Goal: Task Accomplishment & Management: Manage account settings

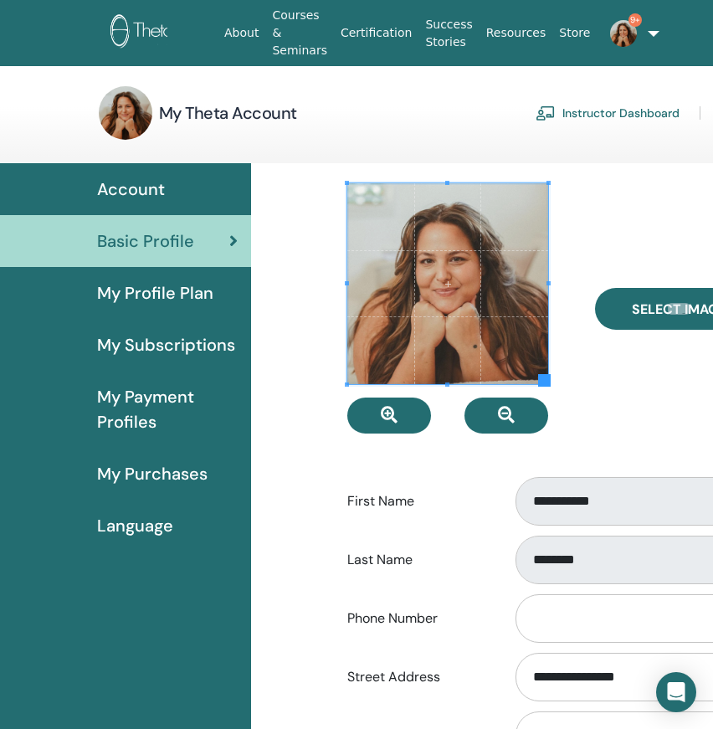
click at [610, 29] on img at bounding box center [623, 33] width 27 height 27
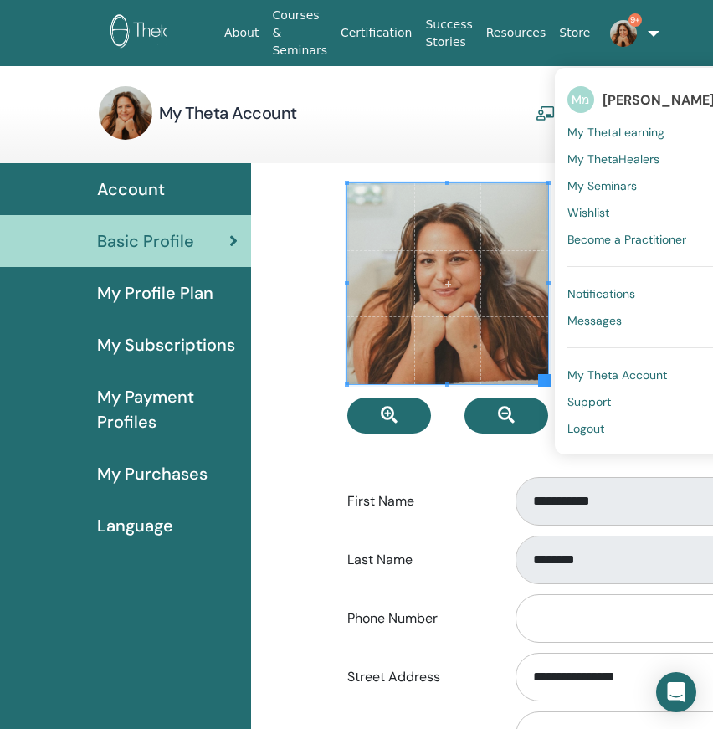
click at [600, 127] on span "My ThetaLearning" at bounding box center [615, 132] width 97 height 15
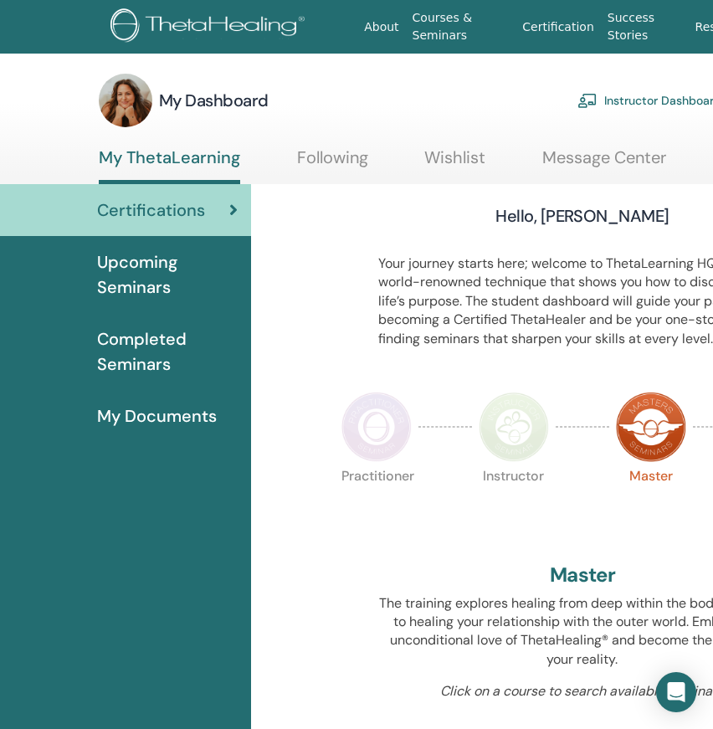
click at [618, 98] on link "Instructor Dashboard" at bounding box center [649, 100] width 144 height 37
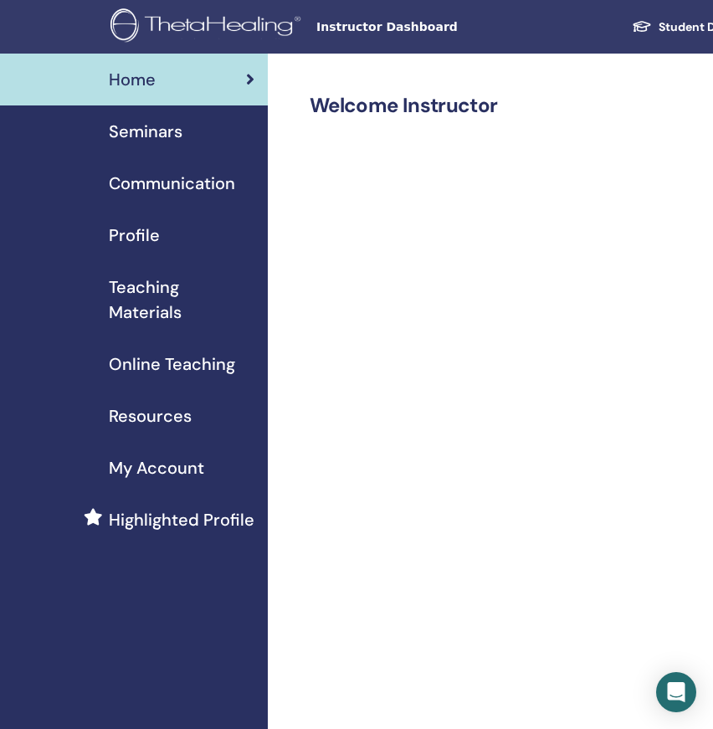
click at [146, 130] on span "Seminars" at bounding box center [146, 131] width 74 height 25
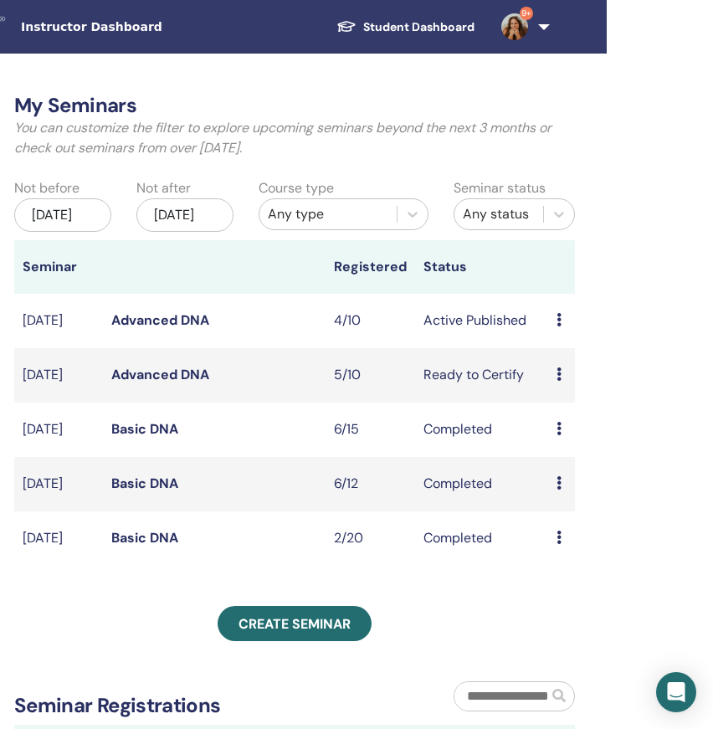
scroll to position [0, 303]
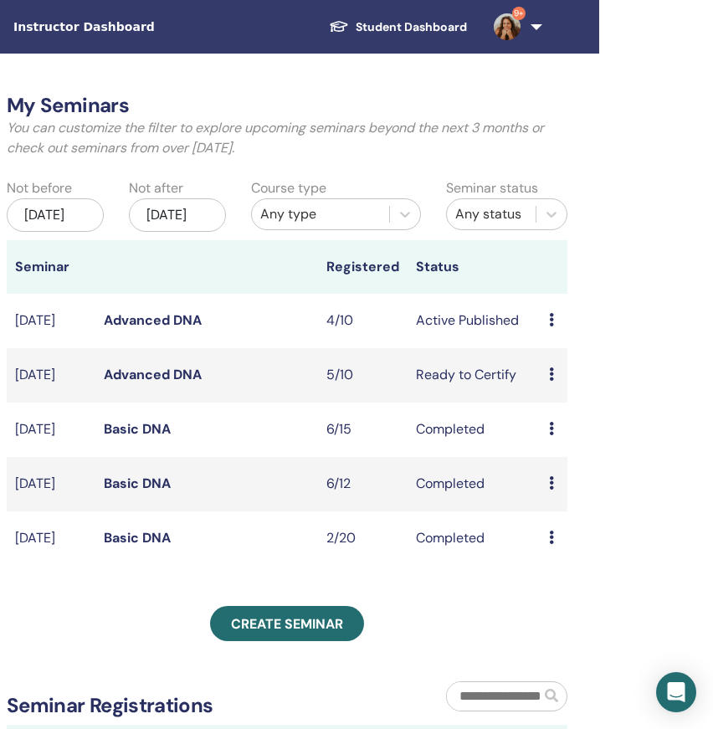
click at [551, 326] on icon at bounding box center [551, 319] width 5 height 13
click at [611, 297] on div "My Seminars You can customize the filter to explore upcoming seminars beyond th…" at bounding box center [341, 642] width 753 height 1176
click at [552, 326] on icon at bounding box center [551, 319] width 5 height 13
click at [572, 402] on link "Attendees" at bounding box center [568, 402] width 64 height 18
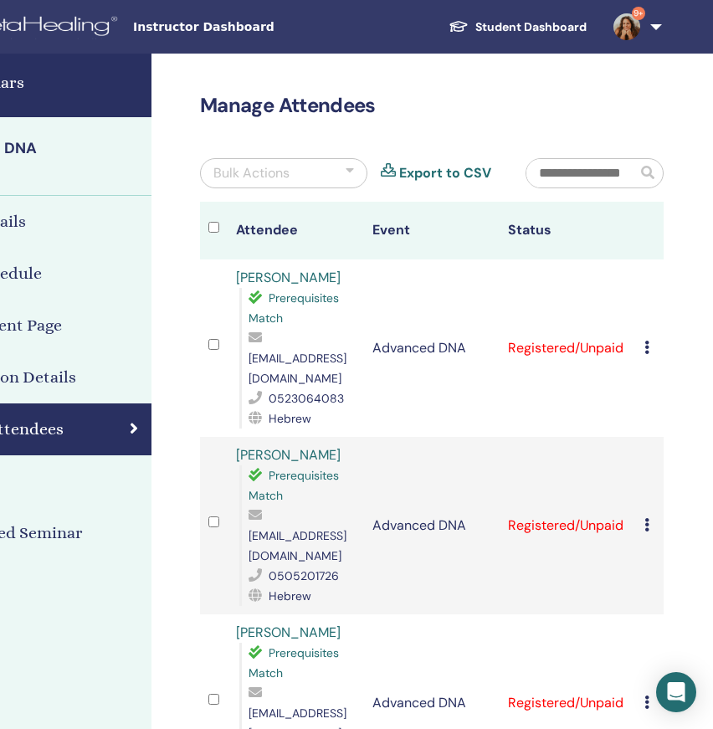
scroll to position [0, 291]
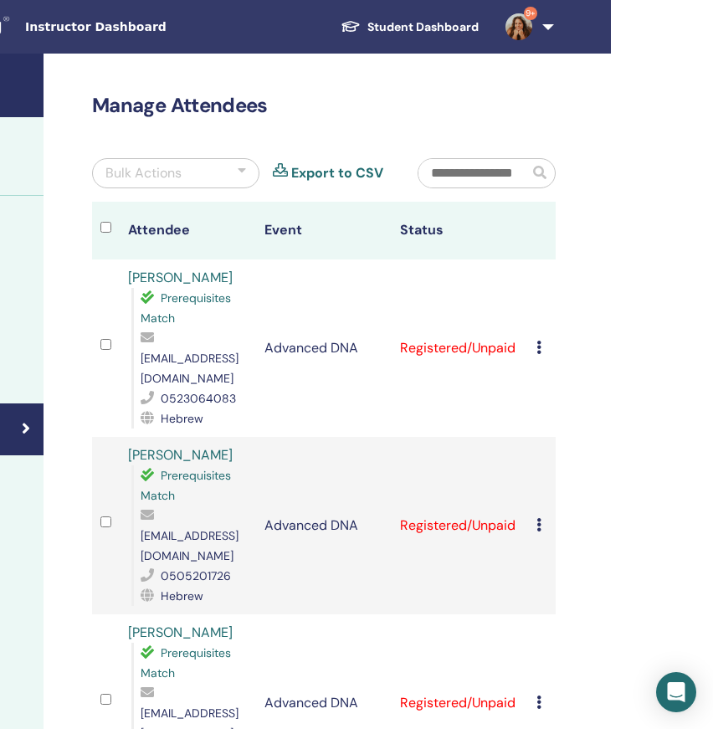
click at [539, 340] on icon at bounding box center [538, 346] width 5 height 13
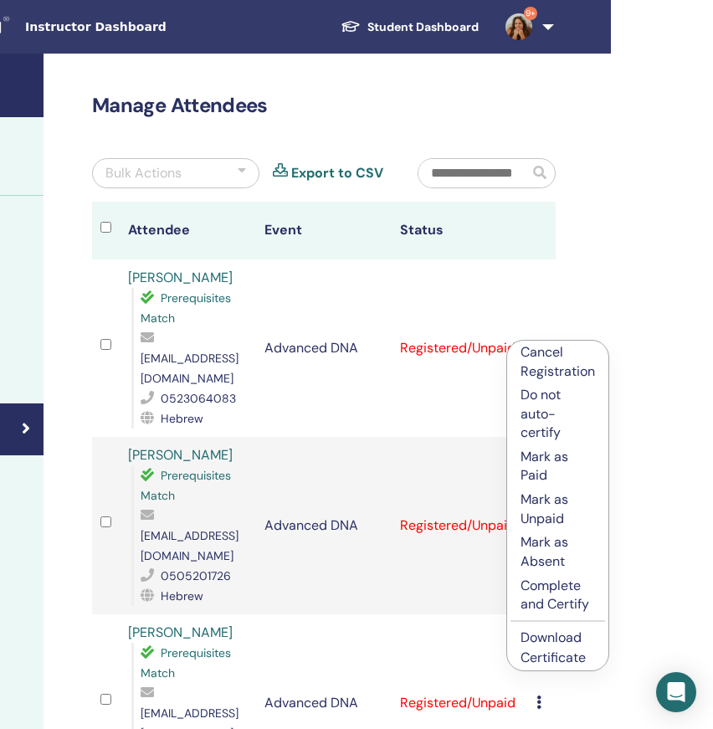
click at [542, 458] on p "Mark as Paid" at bounding box center [557, 467] width 74 height 38
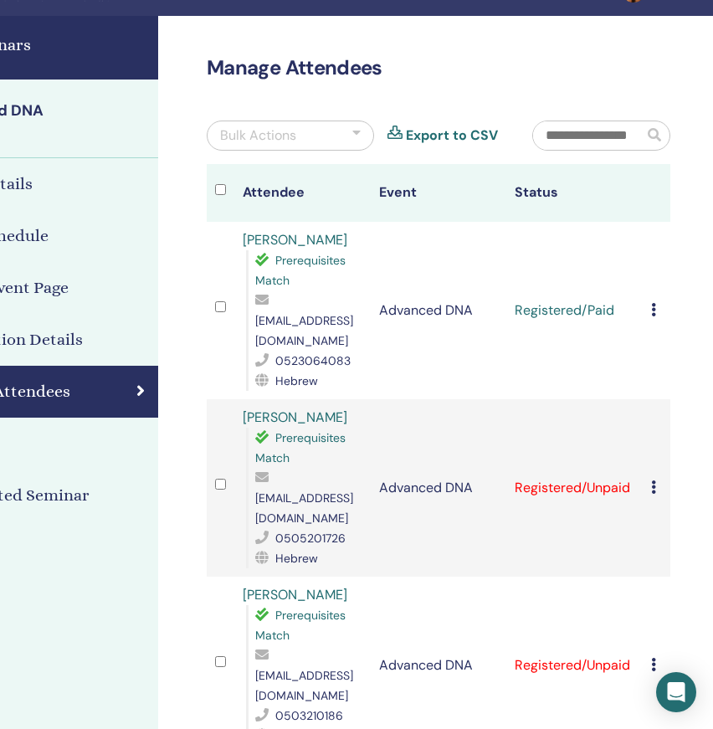
scroll to position [38, 176]
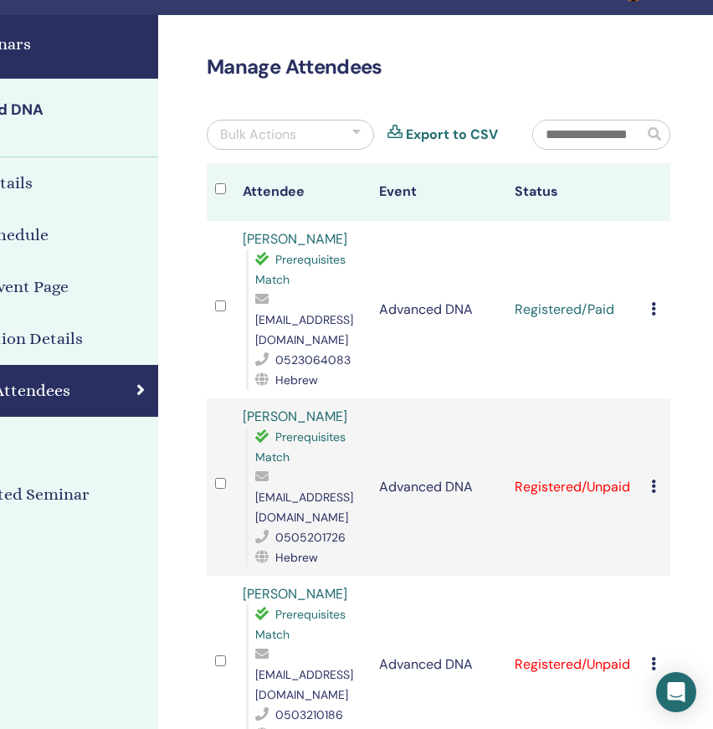
click at [656, 477] on div "Cancel Registration Do not auto-certify Mark as Paid Mark as Unpaid Mark as Abs…" at bounding box center [656, 487] width 11 height 20
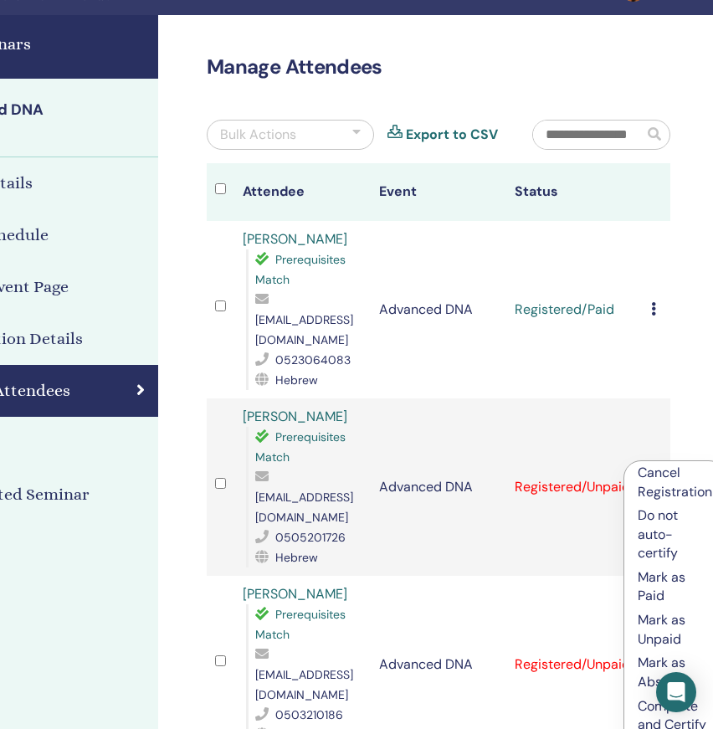
click at [657, 585] on p "Mark as Paid" at bounding box center [674, 587] width 74 height 38
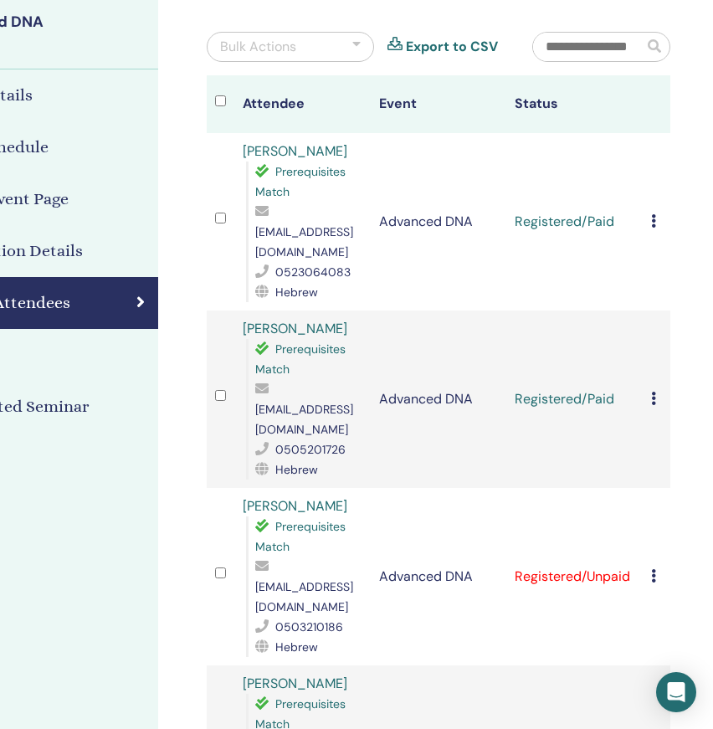
scroll to position [293, 176]
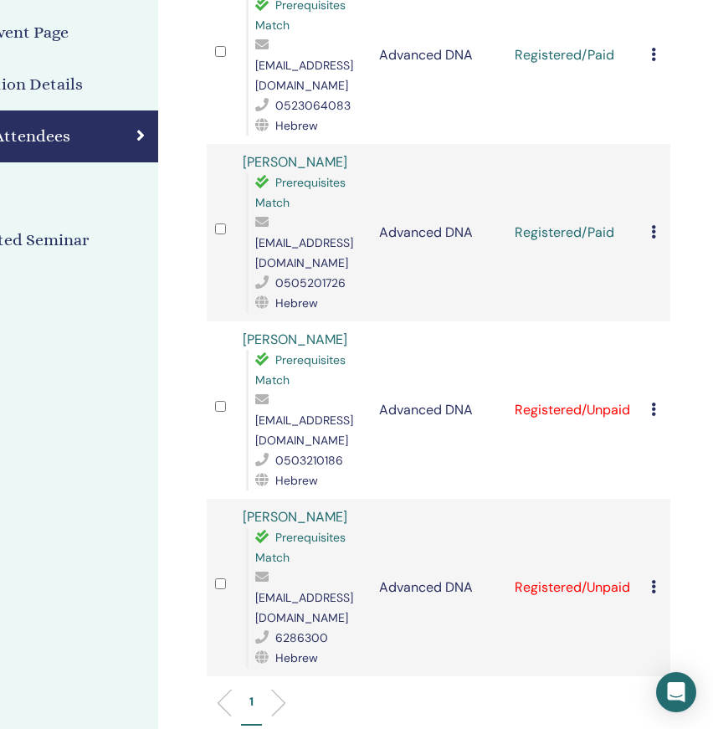
click at [654, 402] on icon at bounding box center [653, 408] width 5 height 13
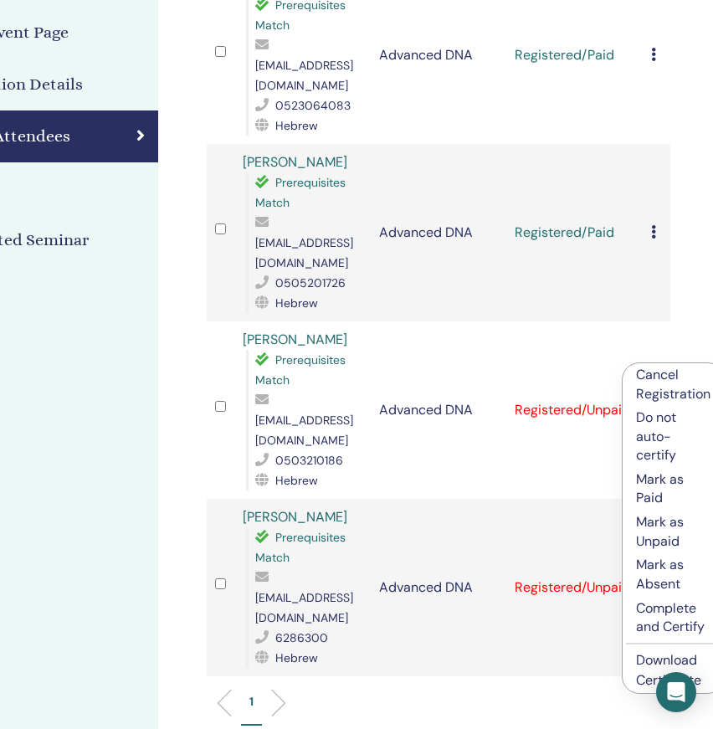
click at [652, 485] on p "Mark as Paid" at bounding box center [673, 489] width 74 height 38
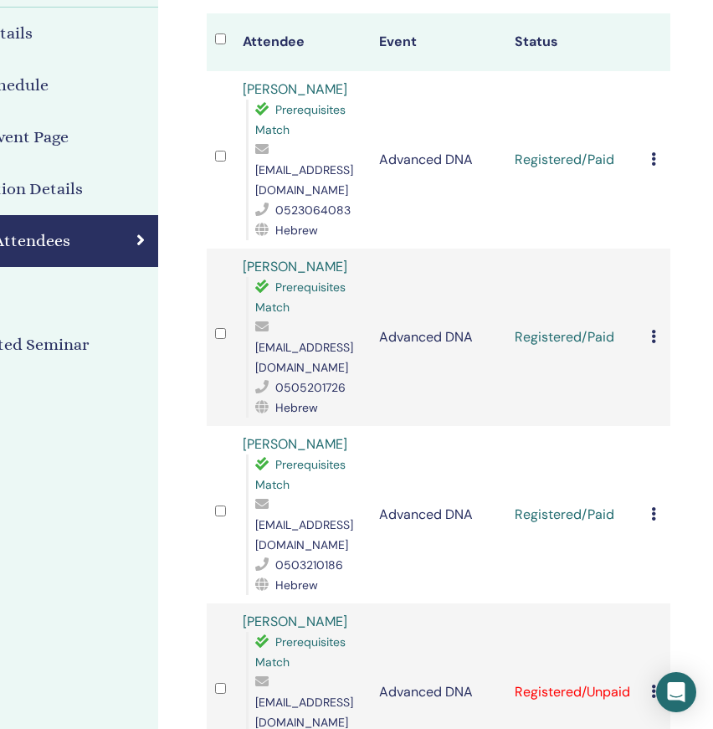
scroll to position [361, 176]
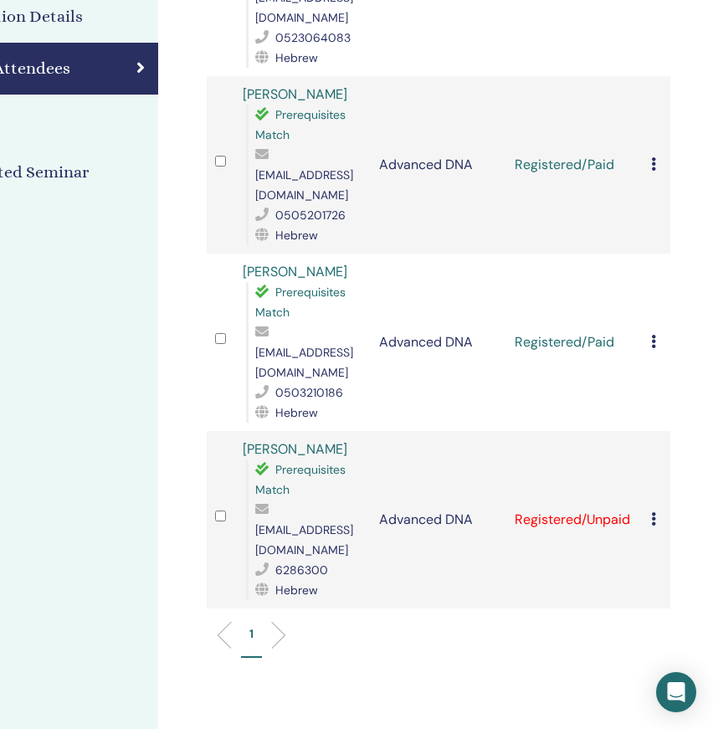
click at [655, 512] on icon at bounding box center [653, 518] width 5 height 13
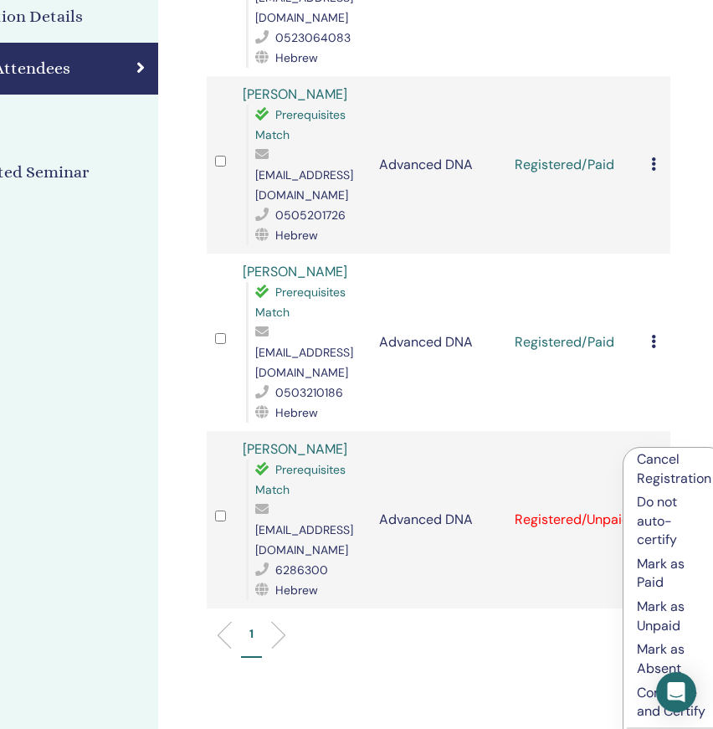
click at [662, 568] on p "Mark as Paid" at bounding box center [674, 574] width 74 height 38
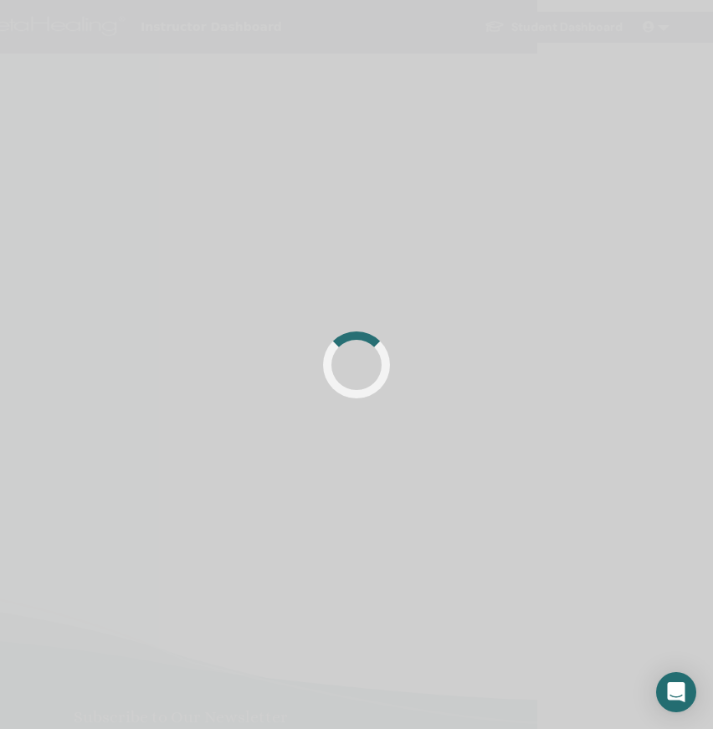
scroll to position [0, 176]
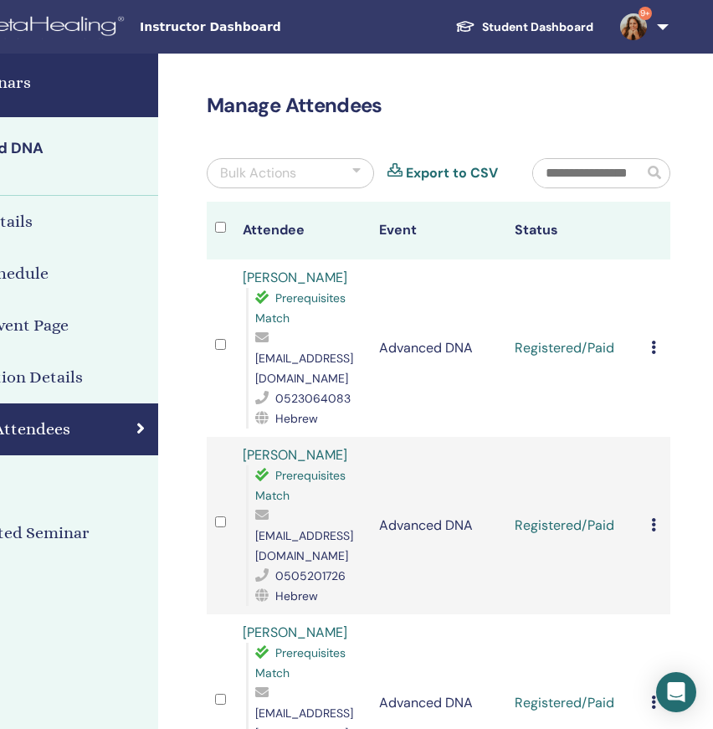
click at [652, 340] on icon at bounding box center [653, 346] width 5 height 13
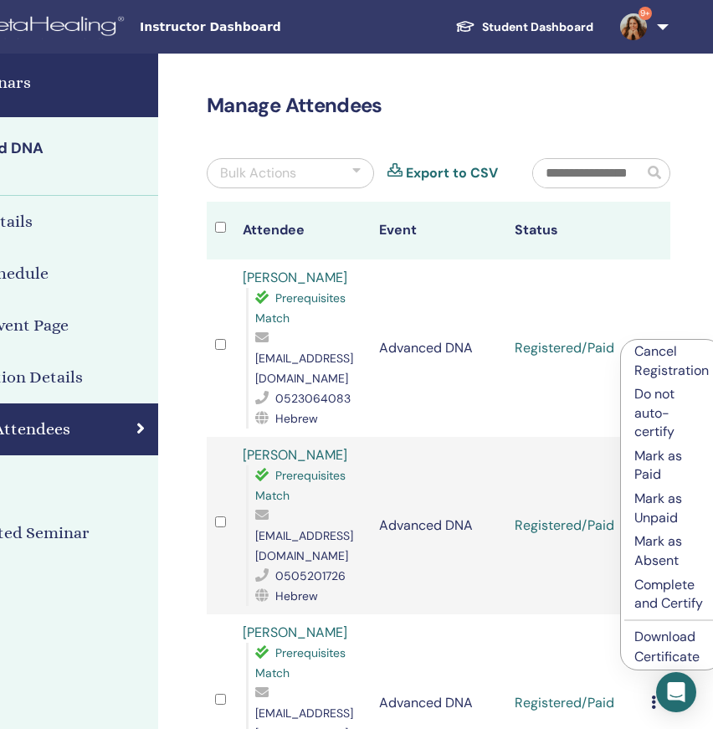
click at [678, 586] on p "Complete and Certify" at bounding box center [671, 594] width 74 height 38
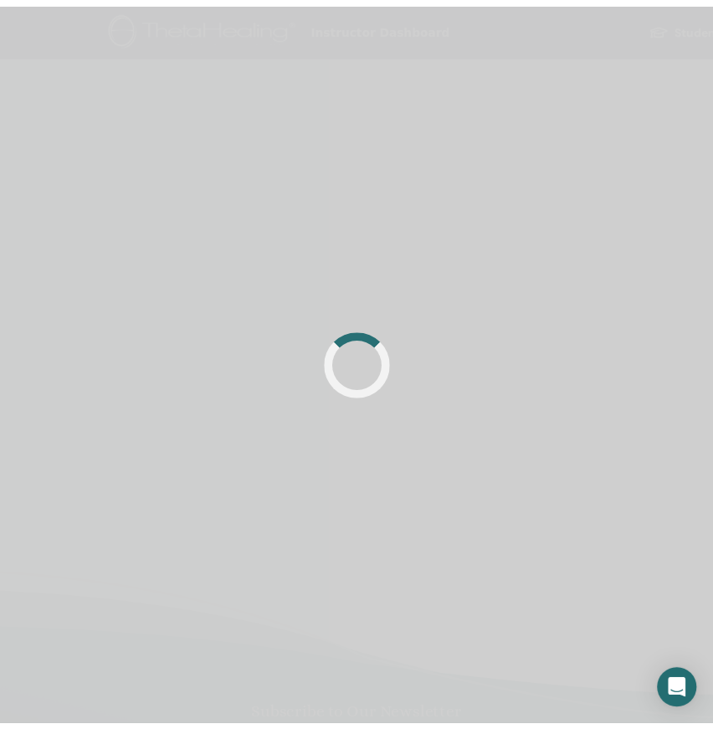
scroll to position [0, 176]
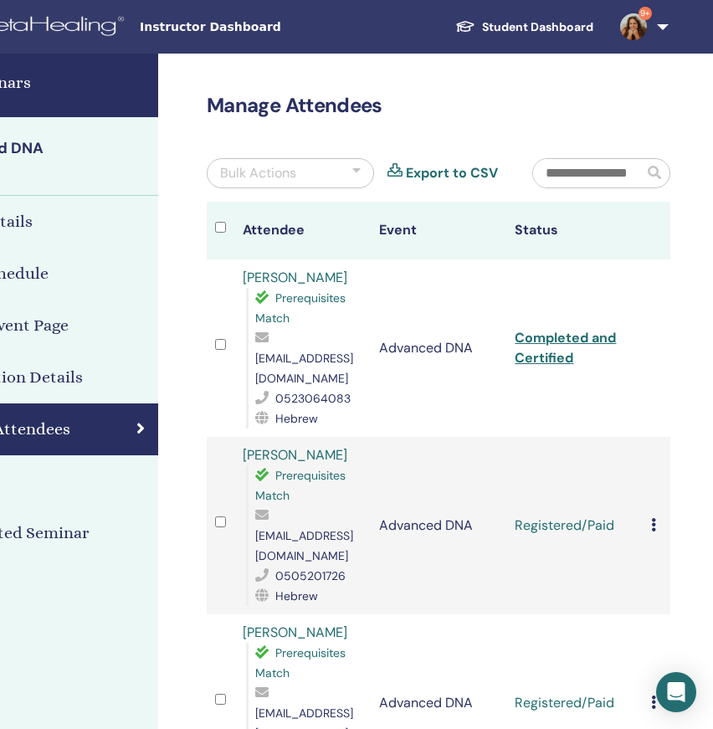
click at [652, 518] on icon at bounding box center [653, 524] width 5 height 13
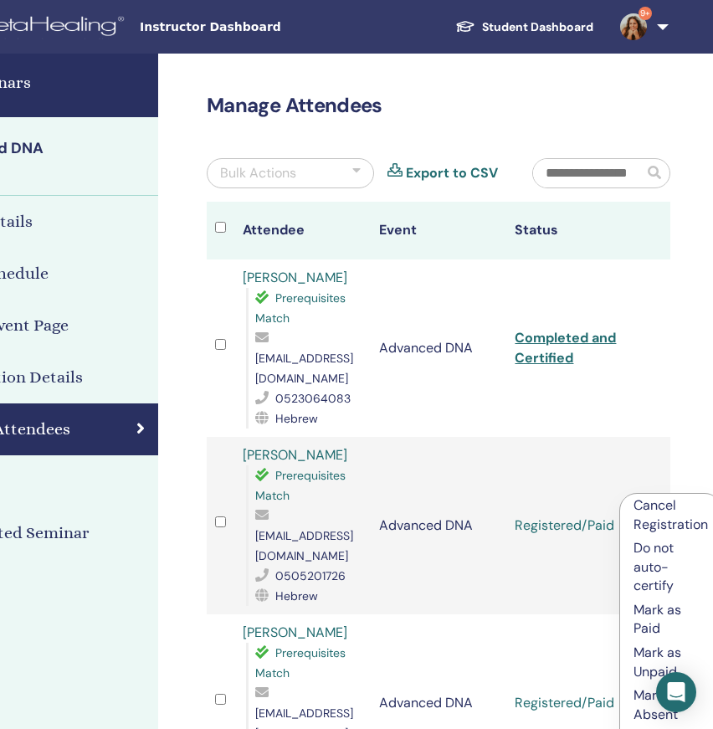
click at [652, 612] on p "Mark as Paid" at bounding box center [670, 620] width 74 height 38
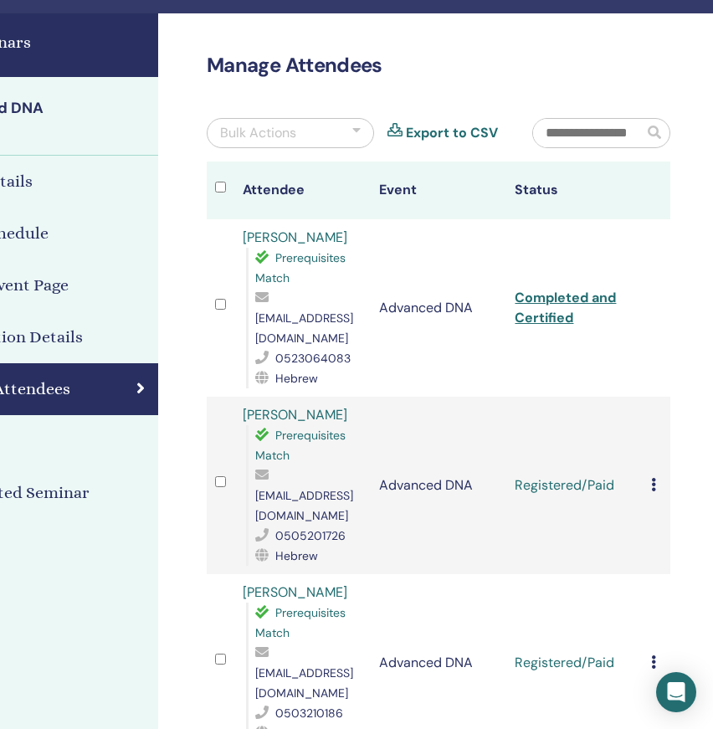
scroll to position [41, 176]
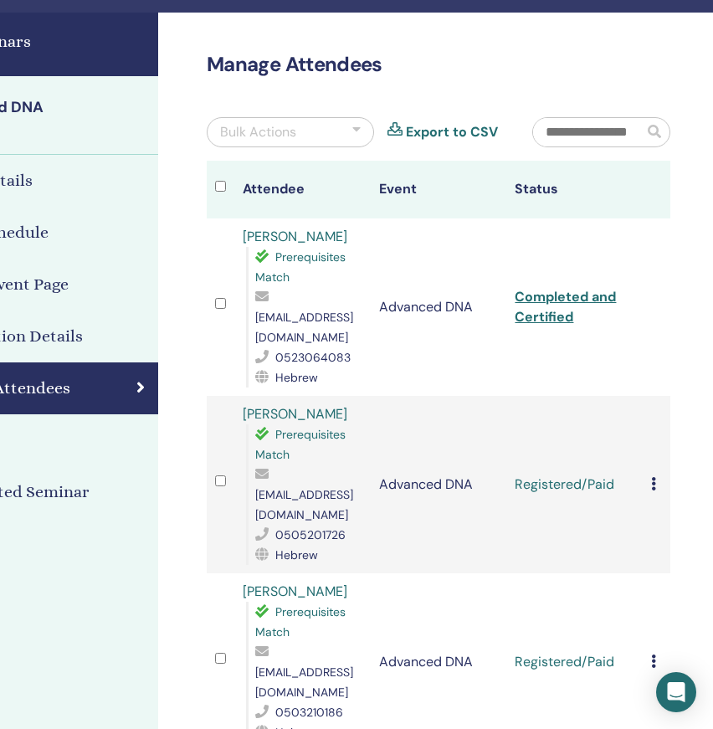
click at [655, 477] on icon at bounding box center [653, 483] width 5 height 13
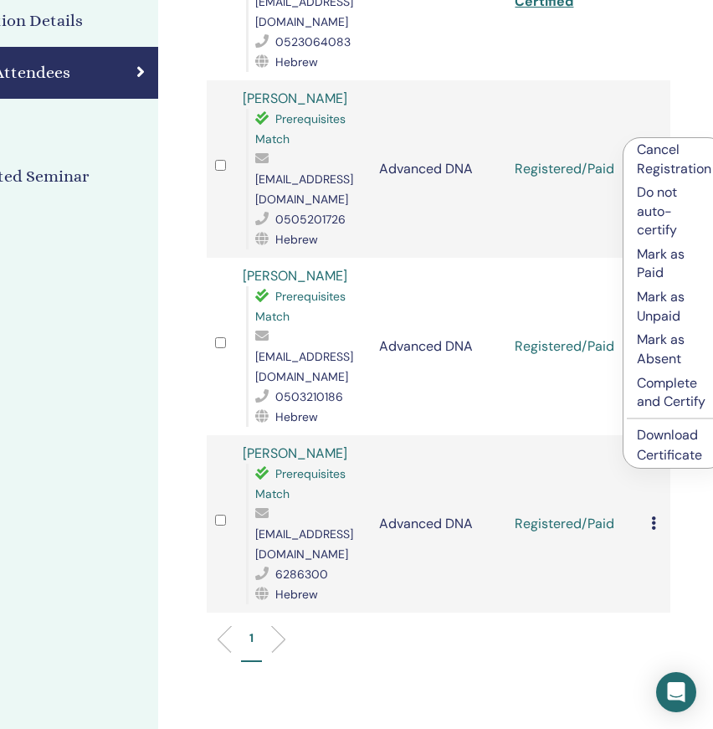
scroll to position [376, 176]
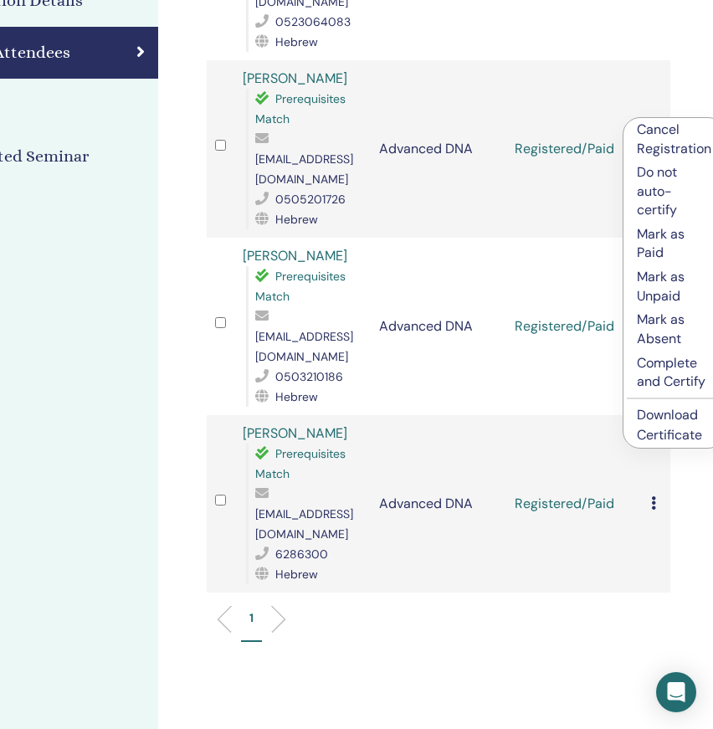
click at [679, 363] on p "Complete and Certify" at bounding box center [674, 373] width 74 height 38
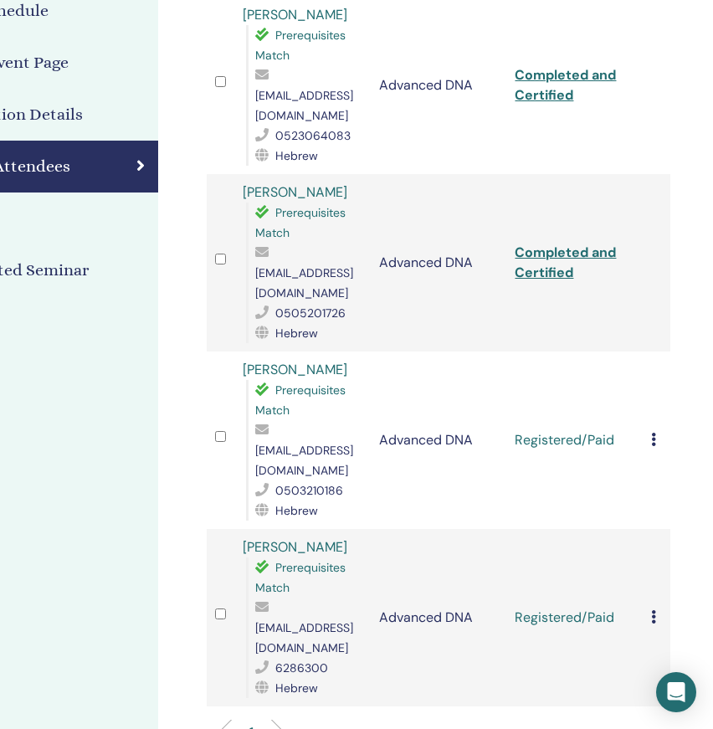
scroll to position [263, 176]
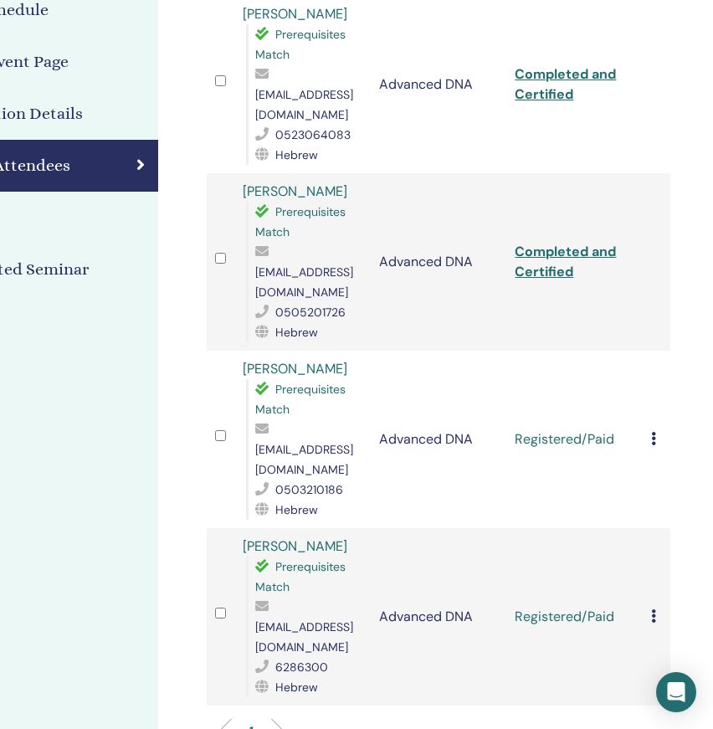
click at [652, 432] on icon at bounding box center [653, 438] width 5 height 13
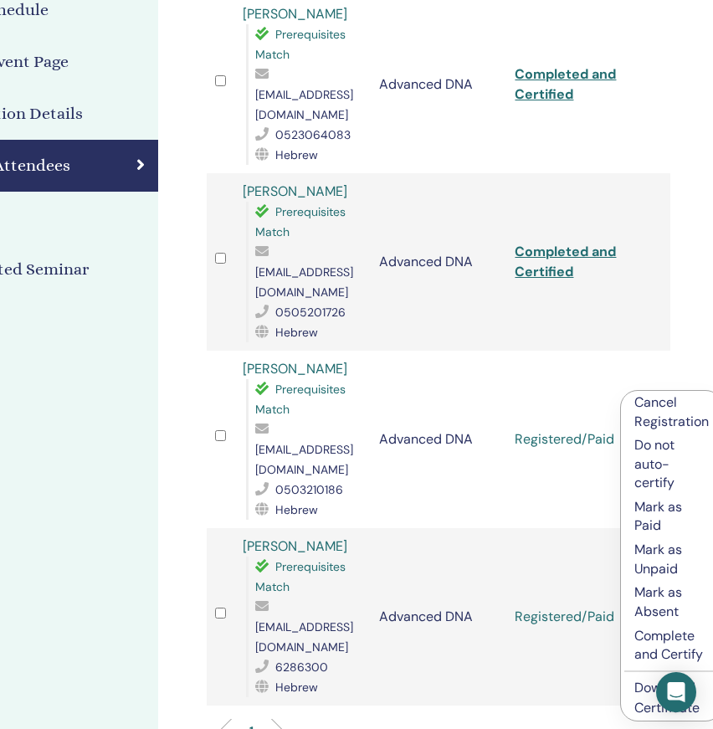
click at [662, 633] on p "Complete and Certify" at bounding box center [671, 646] width 74 height 38
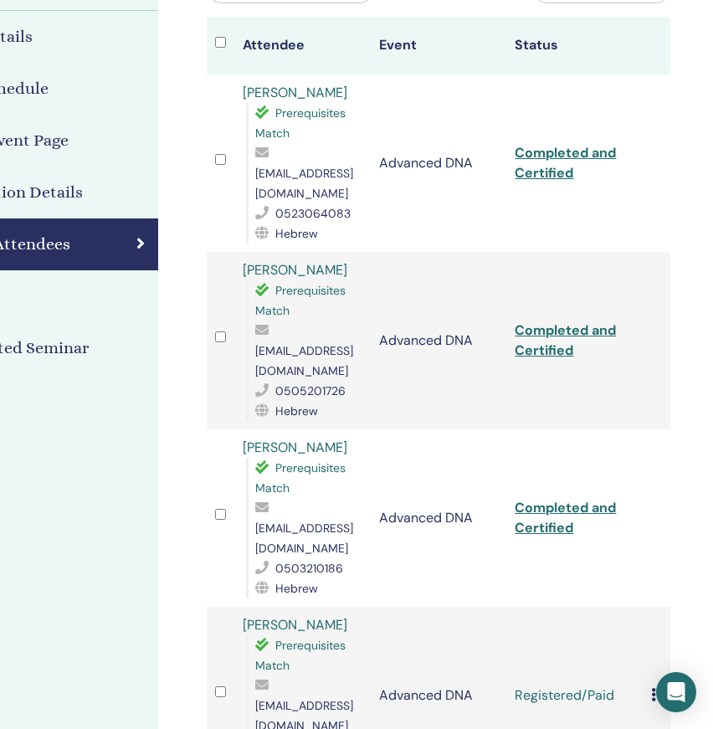
scroll to position [187, 176]
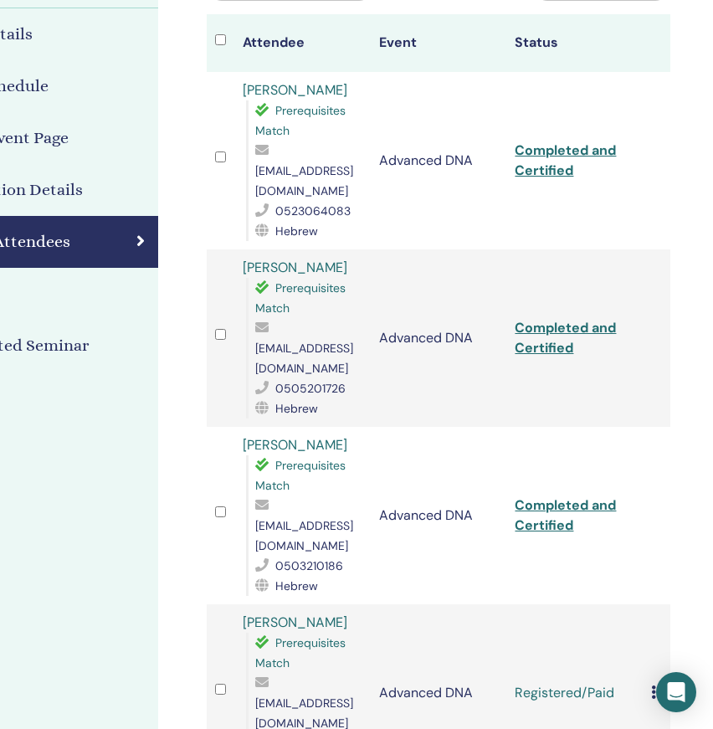
click at [653, 685] on icon at bounding box center [653, 691] width 5 height 13
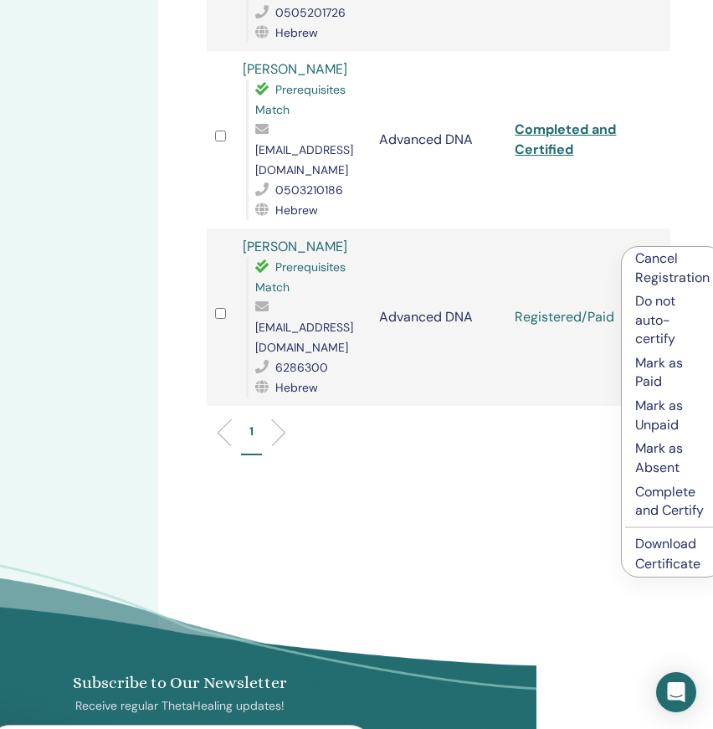
scroll to position [627, 176]
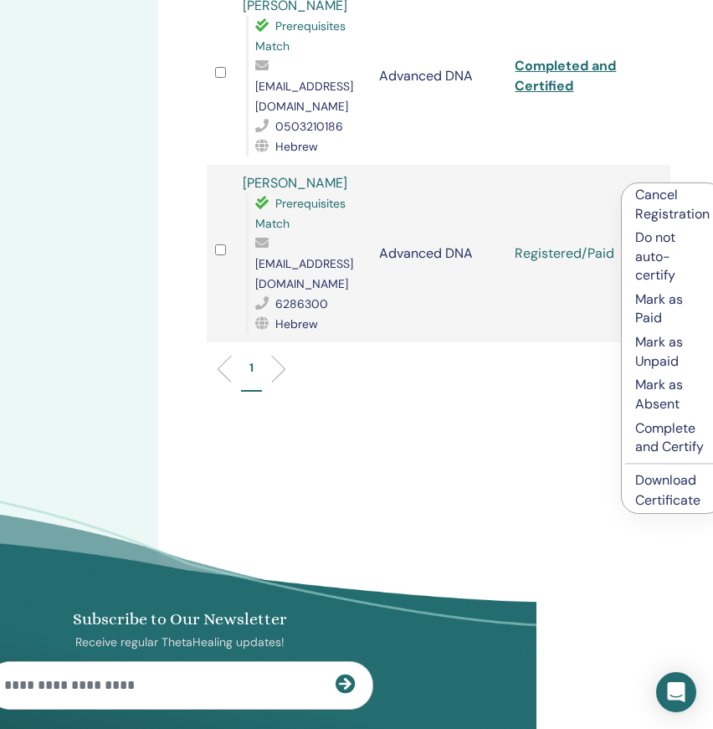
click at [667, 437] on p "Complete and Certify" at bounding box center [672, 438] width 74 height 38
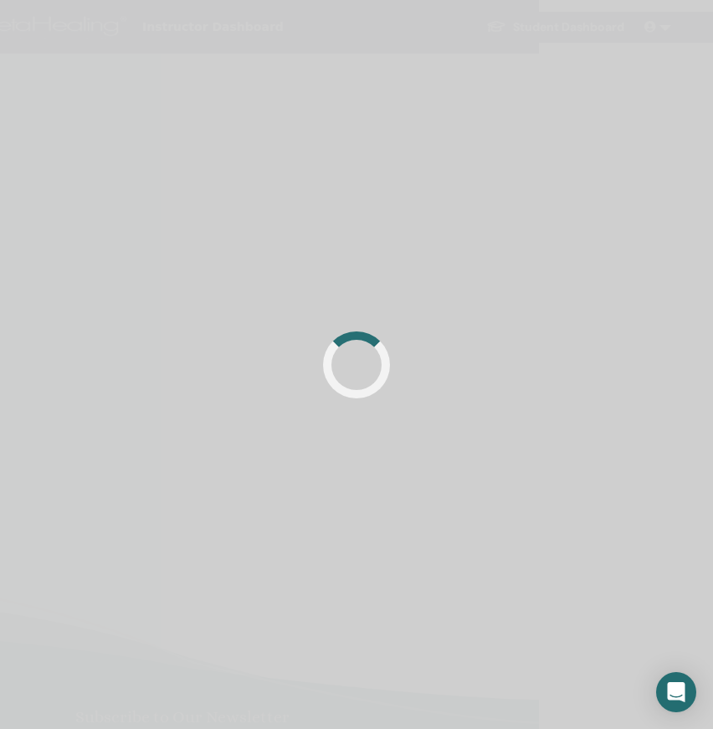
scroll to position [0, 176]
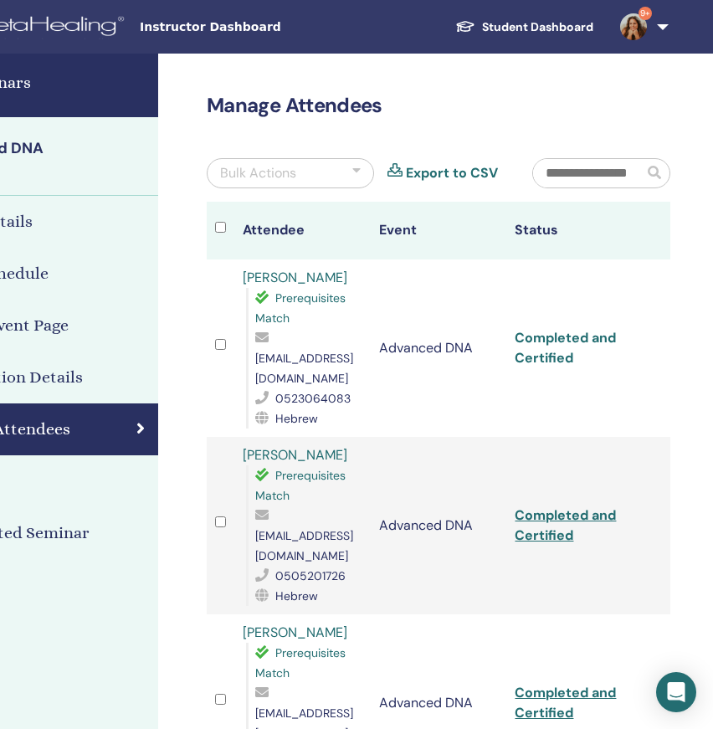
click at [556, 329] on link "Completed and Certified" at bounding box center [564, 348] width 101 height 38
click at [549, 506] on link "Completed and Certified" at bounding box center [564, 525] width 101 height 38
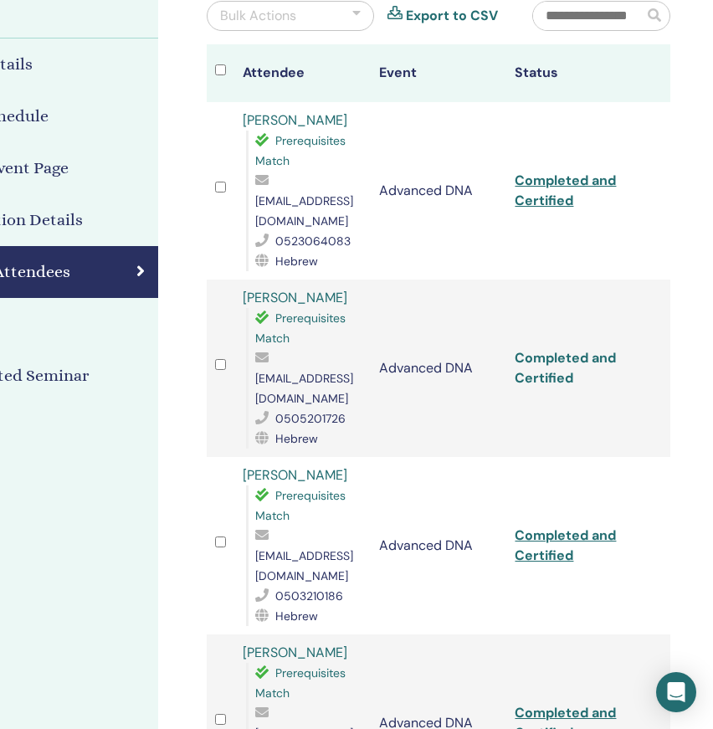
scroll to position [158, 176]
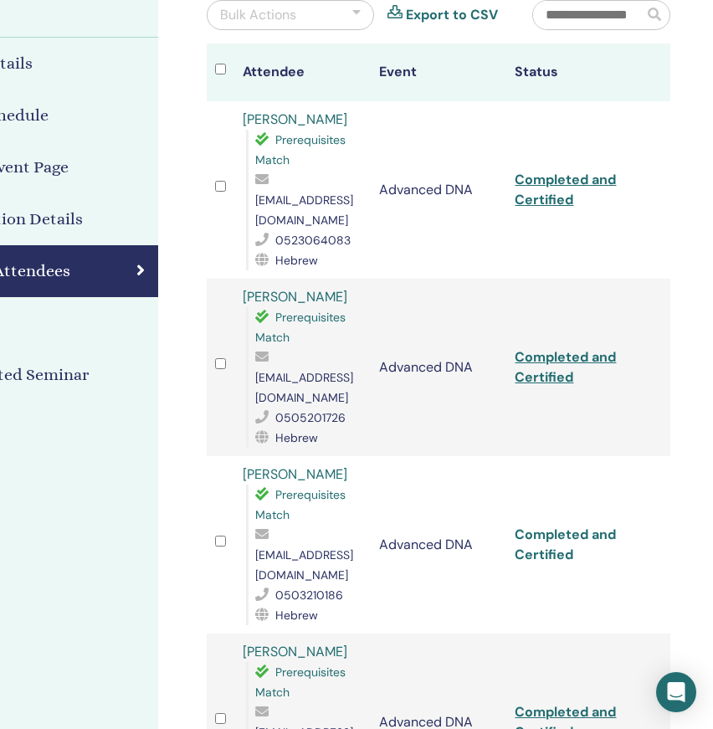
click at [553, 525] on link "Completed and Certified" at bounding box center [564, 544] width 101 height 38
click at [542, 703] on link "Completed and Certified" at bounding box center [564, 722] width 101 height 38
